Goal: Task Accomplishment & Management: Manage account settings

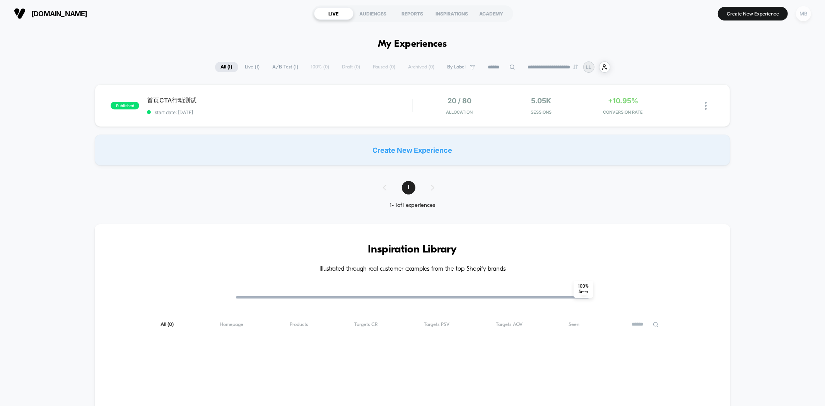
click at [803, 13] on div "MB" at bounding box center [803, 13] width 15 height 15
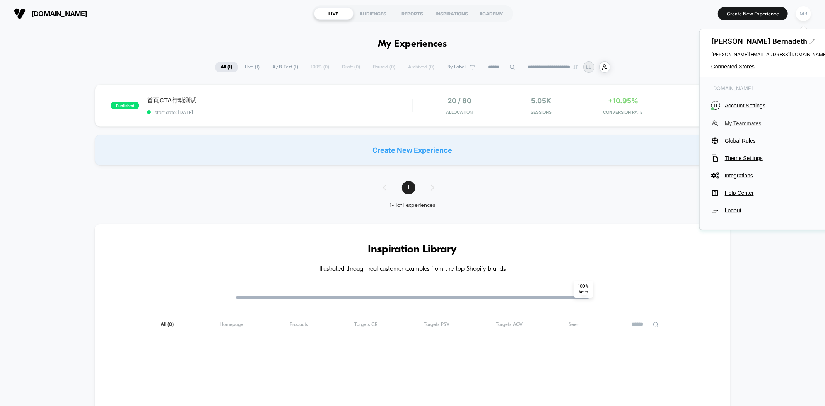
click at [751, 122] on span "My Teammates" at bounding box center [775, 123] width 102 height 6
